Goal: Register for event/course

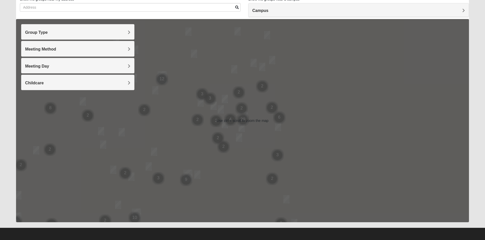
scroll to position [40, 0]
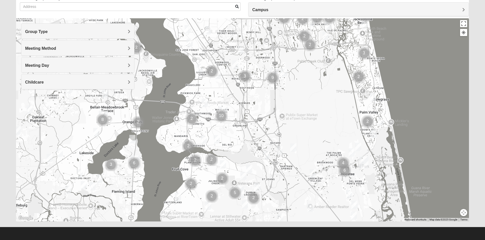
drag, startPoint x: 150, startPoint y: 155, endPoint x: 237, endPoint y: 53, distance: 134.2
click at [237, 53] on img "Mens Bailey" at bounding box center [240, 50] width 10 height 12
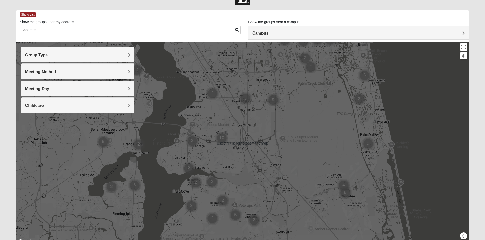
scroll to position [0, 0]
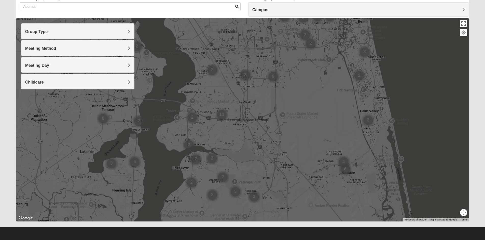
click at [245, 129] on div "To navigate, press the arrow keys." at bounding box center [242, 120] width 453 height 204
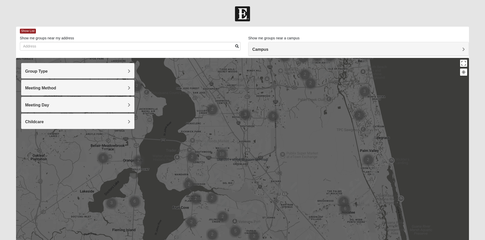
scroll to position [40, 0]
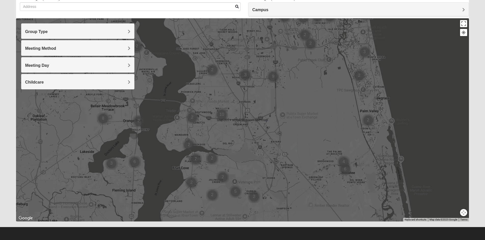
click at [227, 135] on div at bounding box center [242, 120] width 453 height 204
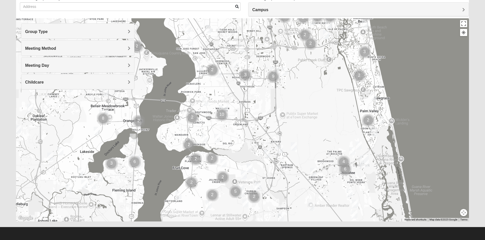
click at [217, 109] on img "Cluster of 10 groups" at bounding box center [221, 115] width 17 height 17
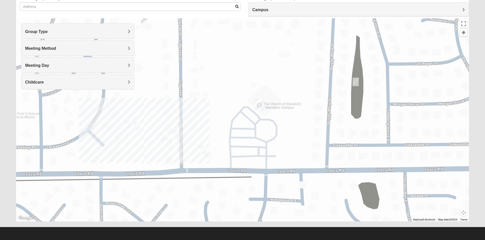
click at [202, 150] on img "On Campus Mens Willis 32257" at bounding box center [204, 150] width 10 height 12
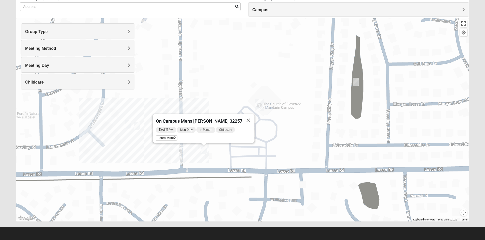
click at [154, 132] on div "On Campus Mens [PERSON_NAME] 32257 [DATE] PM Men Only In Person Childcare Learn…" at bounding box center [242, 120] width 453 height 204
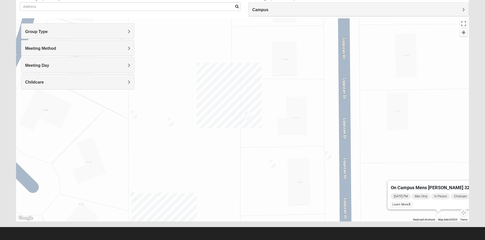
click at [247, 119] on img "On Campus Mixed Lockley 32257" at bounding box center [248, 116] width 10 height 12
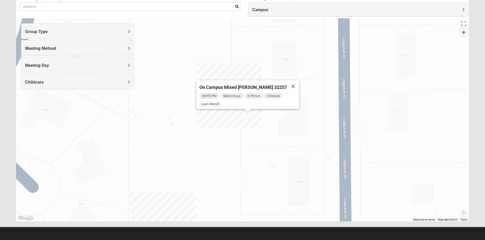
click at [235, 118] on img "On Campus Mixed Hannigan 32257" at bounding box center [235, 116] width 10 height 12
click at [167, 122] on img "On Campus Mens Schultz 32257" at bounding box center [170, 122] width 10 height 12
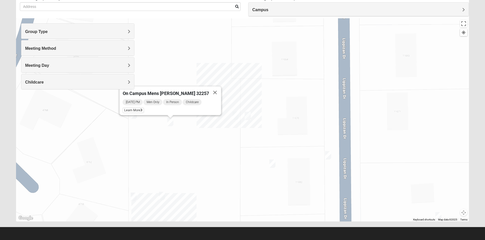
click at [132, 118] on img "On Campus Mixed Jones 32257" at bounding box center [134, 115] width 10 height 12
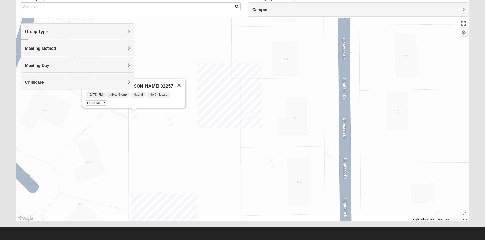
click at [133, 198] on img "On Campus Womens Perry 32257" at bounding box center [134, 197] width 10 height 12
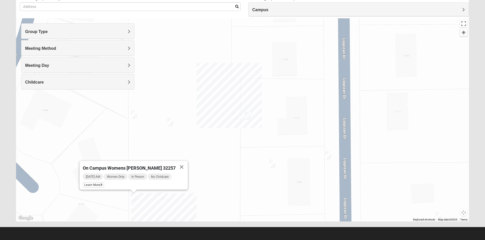
click at [162, 194] on img "On Campus Mens Gruber 32257" at bounding box center [162, 196] width 10 height 12
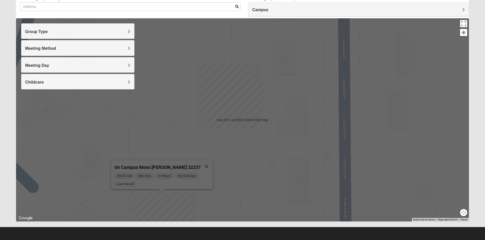
click at [232, 145] on div "On Campus Mens [PERSON_NAME] 32257 [DATE] AM Men Only In Person No Childcare Le…" at bounding box center [242, 120] width 453 height 204
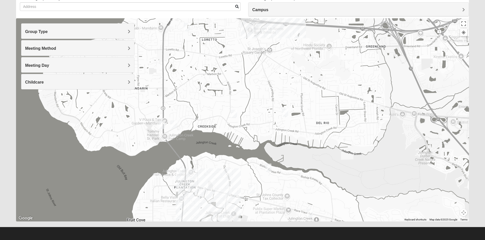
drag, startPoint x: 218, startPoint y: 160, endPoint x: 227, endPoint y: 68, distance: 92.3
click at [227, 68] on div at bounding box center [242, 120] width 453 height 204
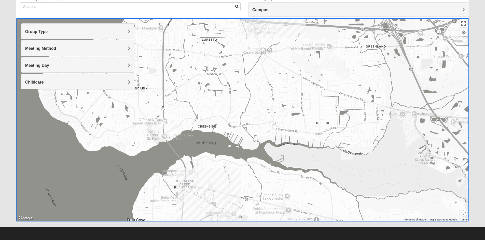
click at [286, 113] on img "Mixed Eler 32258" at bounding box center [285, 113] width 10 height 12
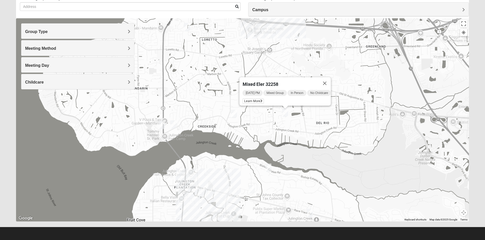
click at [236, 115] on img "1825 Mixed Lloyd 32223" at bounding box center [234, 114] width 10 height 12
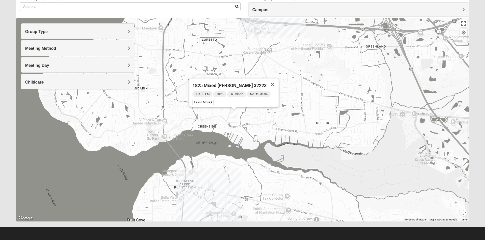
click at [189, 32] on img "Womens Salomao 32223" at bounding box center [187, 27] width 10 height 12
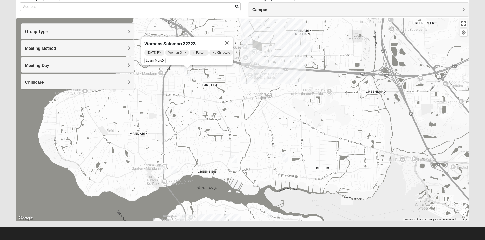
click at [313, 44] on img "On Campus Mixed Hoffstatter 32257" at bounding box center [310, 46] width 10 height 12
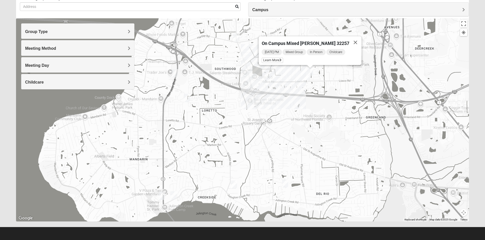
click at [173, 199] on img "Mixed VonNieda 32223" at bounding box center [173, 196] width 10 height 12
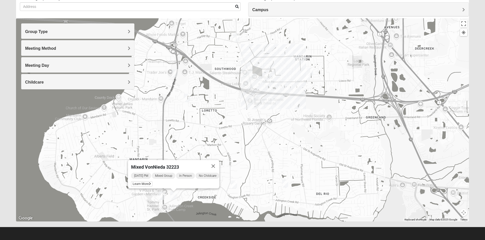
click at [160, 200] on img "Mixed RE/MAX 32223" at bounding box center [162, 196] width 10 height 12
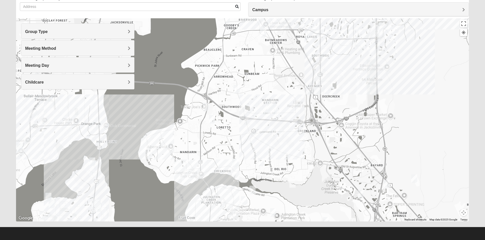
click at [209, 119] on img "Womens Salomao 32223" at bounding box center [212, 119] width 10 height 12
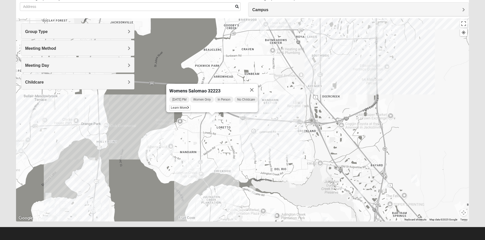
click at [261, 162] on img "Mixed Eler 32258" at bounding box center [261, 162] width 10 height 12
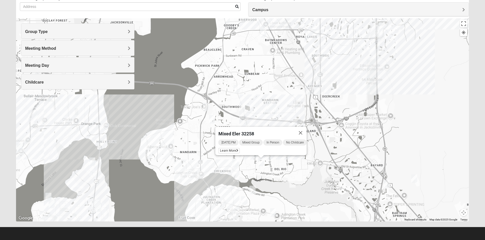
click at [297, 161] on div "Mixed Eler 32258 [DATE] PM Mixed Group In Person No Childcare Learn More" at bounding box center [242, 120] width 453 height 204
click at [269, 112] on img "Mandarin" at bounding box center [271, 108] width 13 height 16
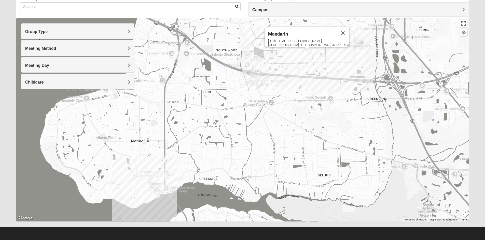
drag, startPoint x: 216, startPoint y: 162, endPoint x: 260, endPoint y: 146, distance: 46.4
click at [260, 146] on div "Mandarin [STREET_ADDRESS][PERSON_NAME]" at bounding box center [242, 120] width 453 height 204
click at [190, 81] on img "Womens Salomao 32223" at bounding box center [188, 79] width 10 height 12
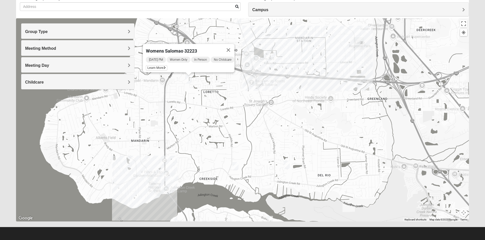
click at [183, 108] on div "Womens Salomao 32223 [DATE] PM Women Only In Person No Childcare Learn More" at bounding box center [242, 120] width 453 height 204
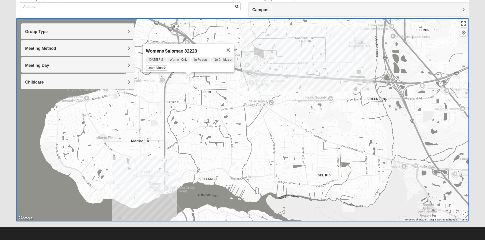
click at [234, 45] on button "Close" at bounding box center [228, 50] width 12 height 12
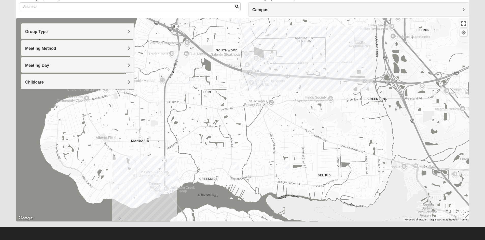
click at [177, 54] on img "Mens Laing 32257" at bounding box center [176, 55] width 10 height 12
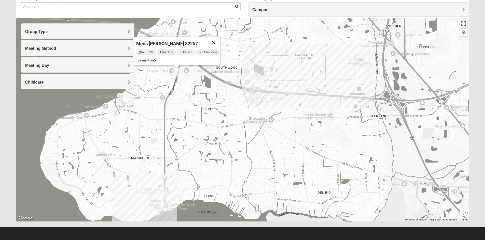
click at [218, 39] on button "Close" at bounding box center [213, 43] width 12 height 12
click at [176, 196] on img "Mixed VonNieda 32223" at bounding box center [175, 194] width 10 height 12
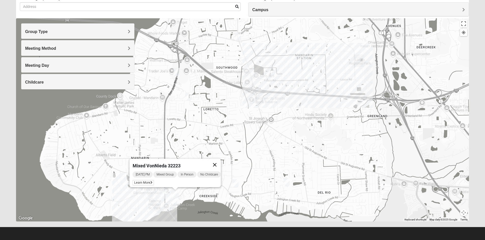
click at [219, 162] on button "Close" at bounding box center [214, 165] width 12 height 12
click at [286, 182] on img "Mixed Eler 32258" at bounding box center [286, 182] width 10 height 12
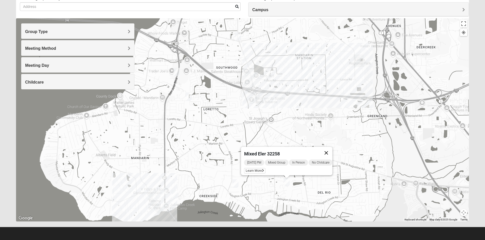
click at [332, 149] on button "Close" at bounding box center [326, 153] width 12 height 12
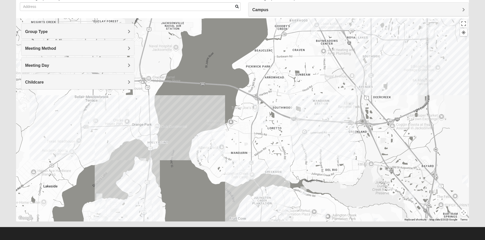
click at [293, 202] on img "Mixed Knowles 32259" at bounding box center [295, 201] width 10 height 12
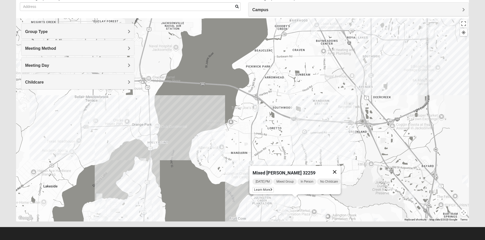
click at [340, 169] on button "Close" at bounding box center [334, 172] width 12 height 12
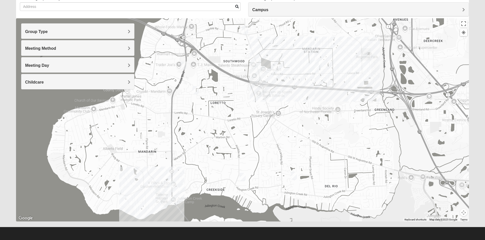
click at [195, 94] on img "Womens Salomao 32223" at bounding box center [196, 90] width 10 height 12
click at [180, 191] on img "Mixed VonNieda 32223" at bounding box center [182, 188] width 10 height 12
click at [166, 190] on img "Mixed RE/MAX 32223" at bounding box center [170, 188] width 10 height 12
